Goal: Navigation & Orientation: Find specific page/section

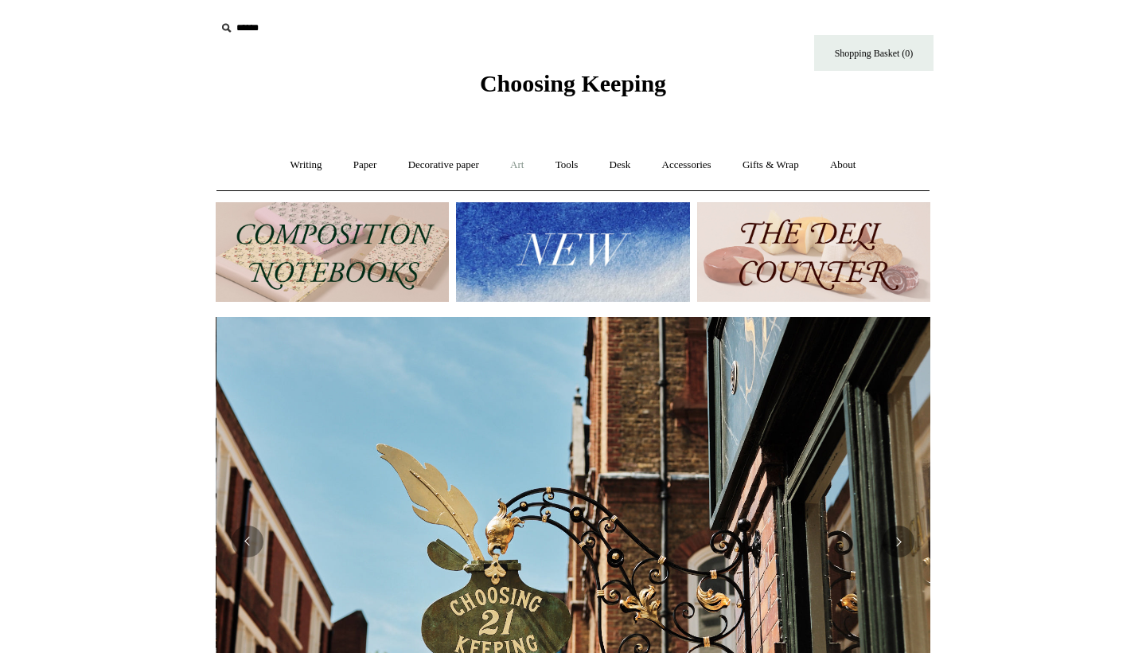
scroll to position [0, 715]
click at [495, 162] on ul "Writing + Pens by brand + Kaweco Lamy Ohnishi Seisakusho Pelikan Tetzbo Pilot P…" at bounding box center [573, 165] width 595 height 42
click at [509, 166] on link "Art +" at bounding box center [517, 165] width 42 height 42
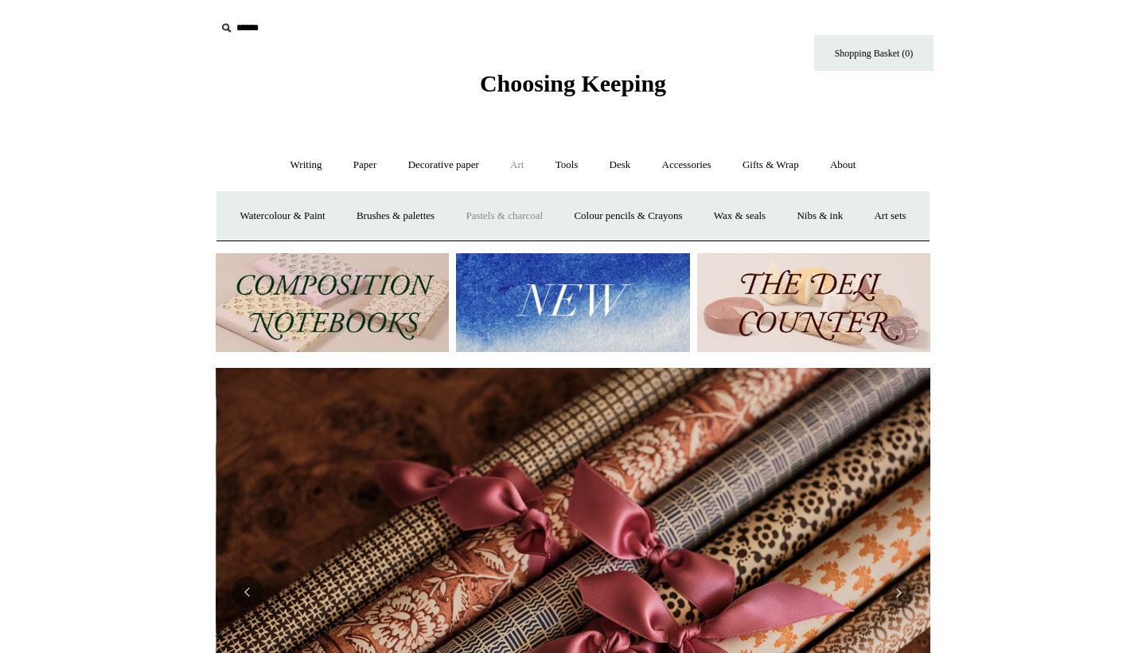
scroll to position [0, 1430]
click at [404, 158] on link "Decorative paper +" at bounding box center [444, 165] width 100 height 42
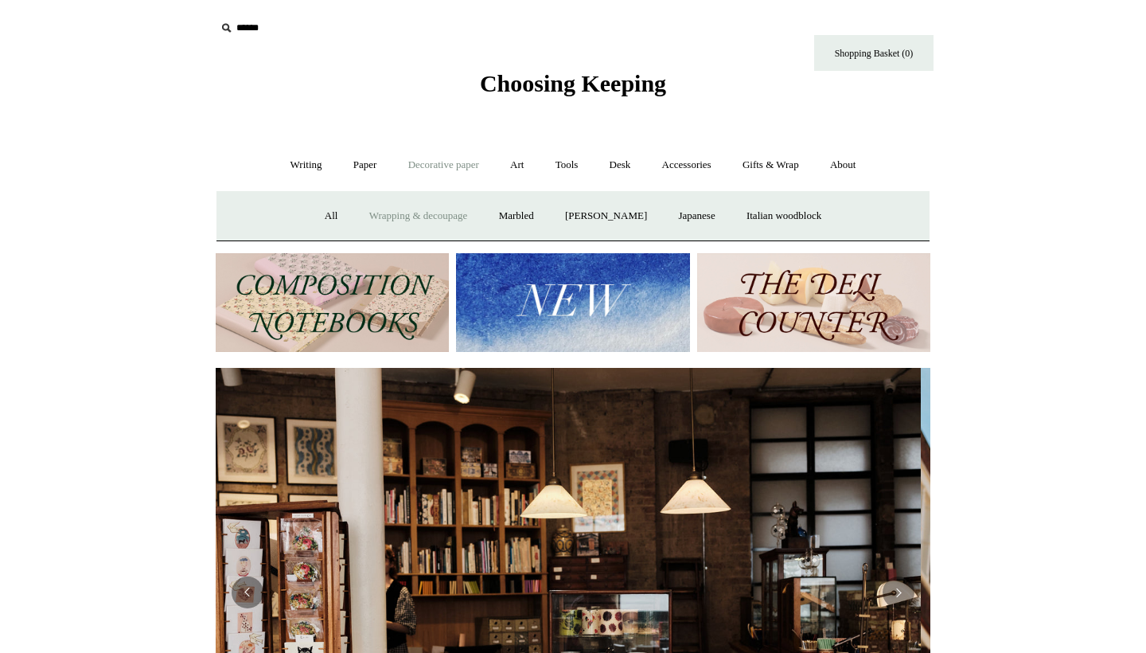
scroll to position [0, 0]
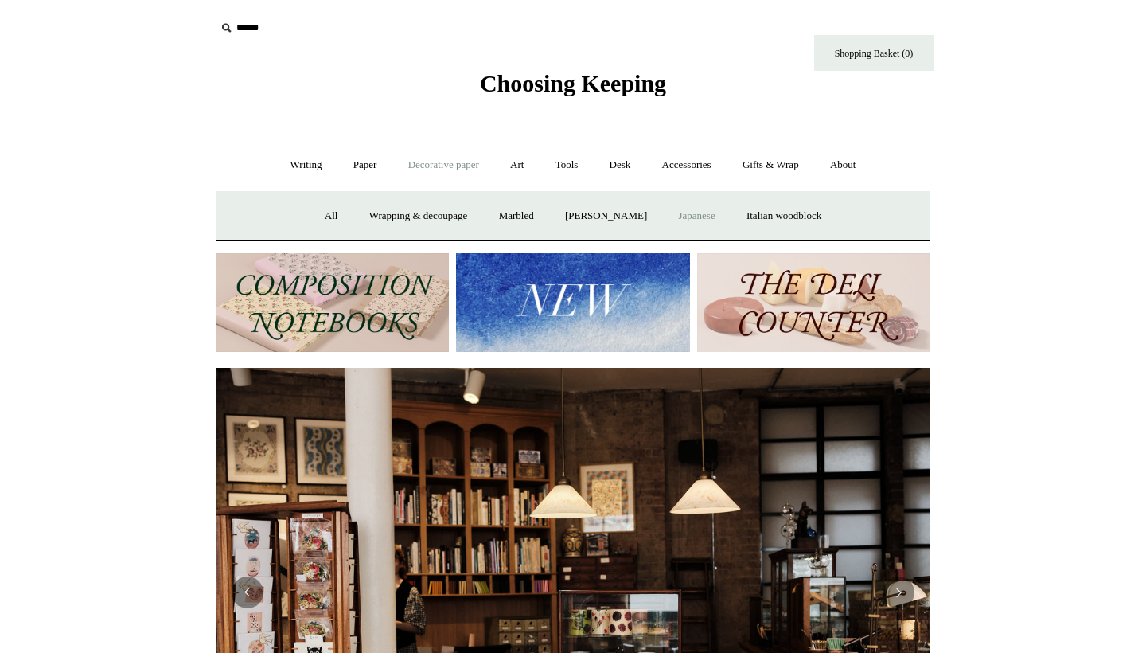
click at [708, 217] on link "Japanese" at bounding box center [696, 216] width 65 height 42
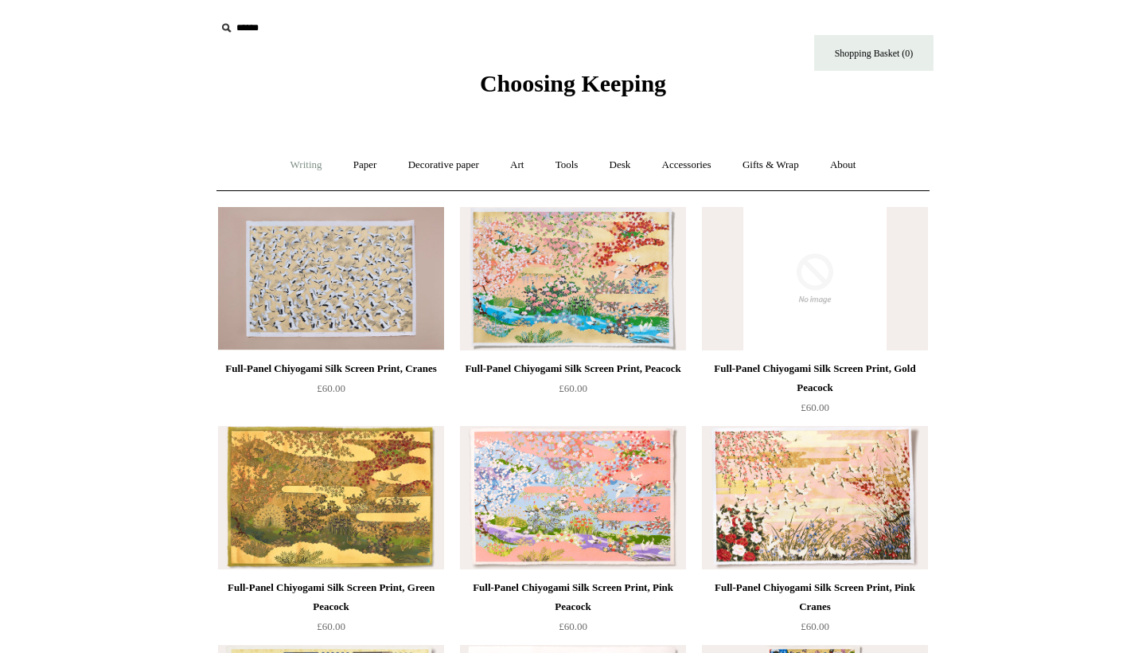
click at [294, 163] on link "Writing +" at bounding box center [306, 165] width 61 height 42
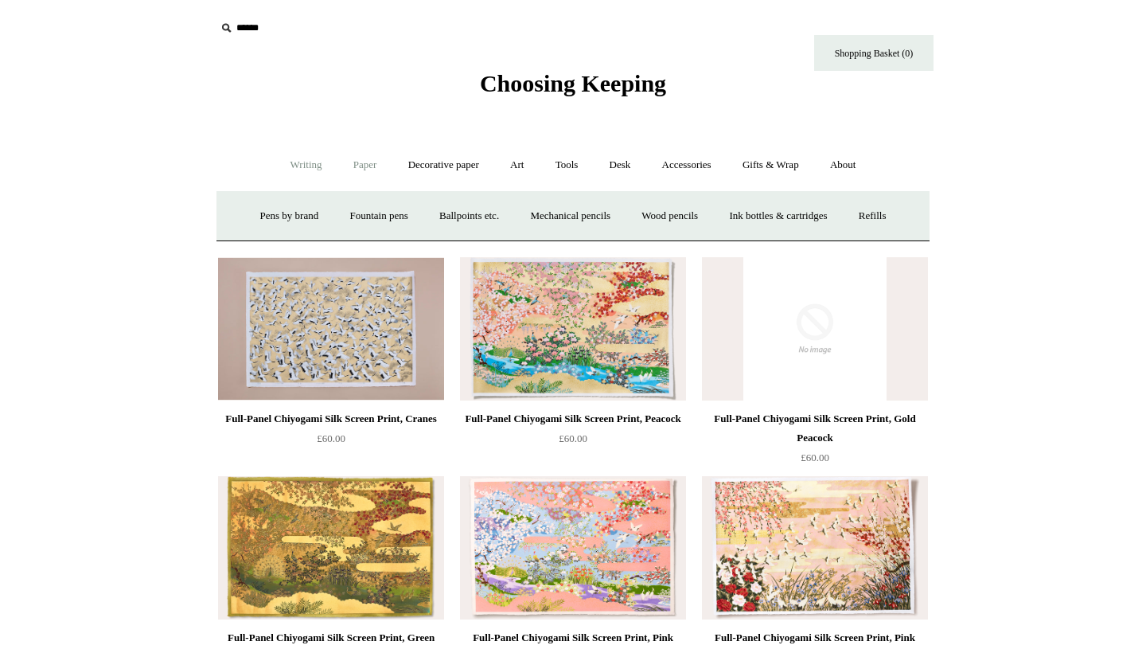
click at [347, 162] on link "Paper +" at bounding box center [365, 165] width 53 height 42
click at [569, 201] on link "Sketchbooks +" at bounding box center [549, 216] width 81 height 42
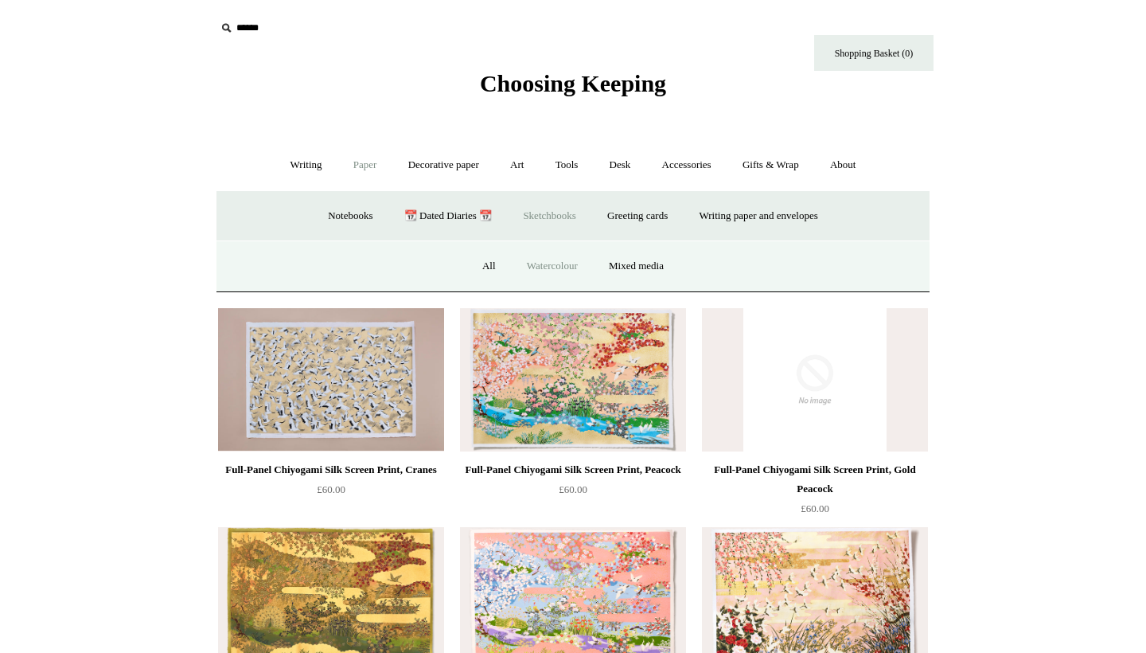
click at [575, 269] on link "Watercolour" at bounding box center [553, 266] width 80 height 42
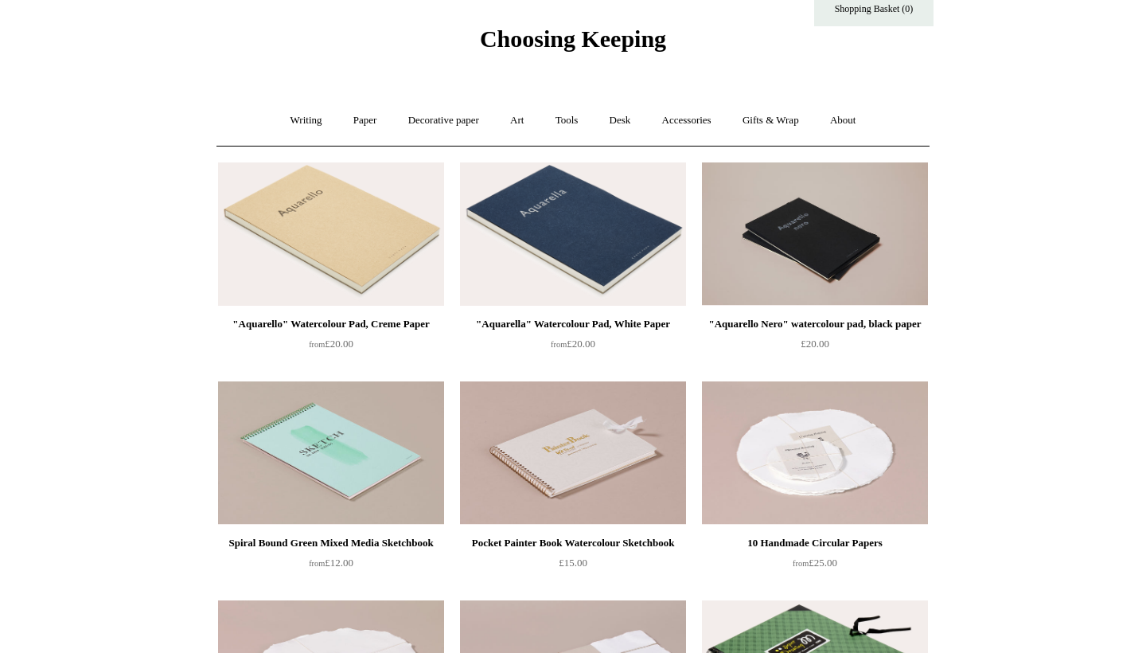
scroll to position [45, 0]
